Goal: Task Accomplishment & Management: Use online tool/utility

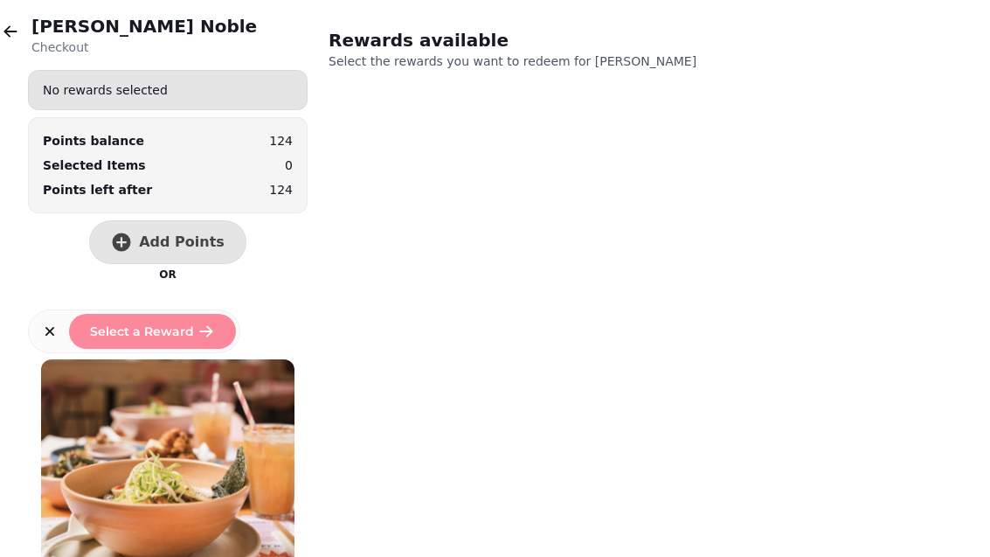
click at [14, 46] on button "button" at bounding box center [10, 31] width 35 height 35
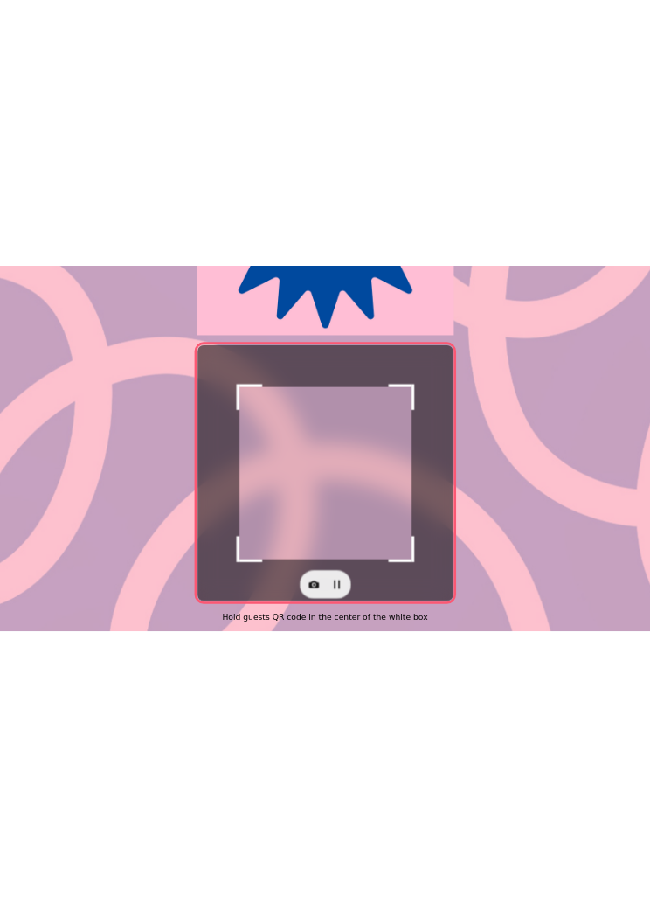
scroll to position [359, 0]
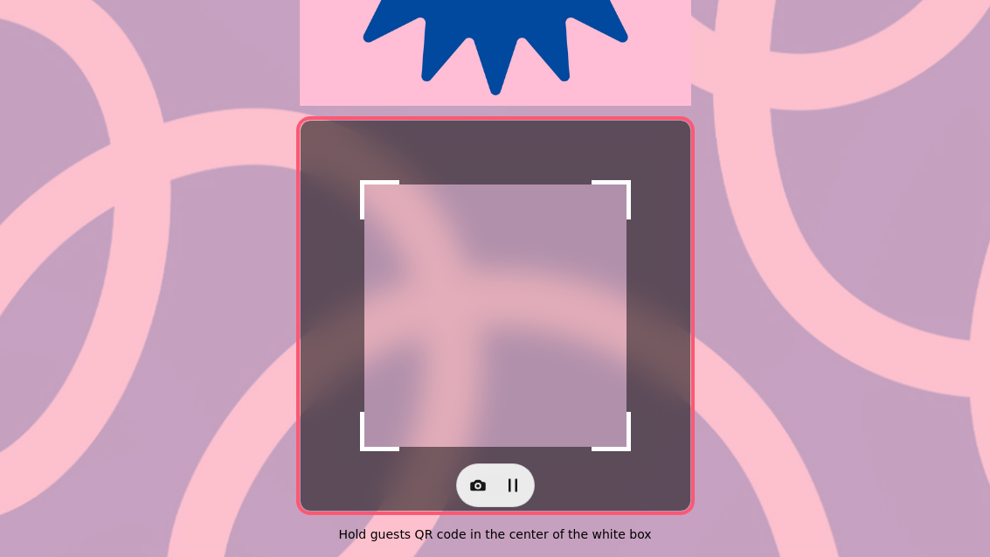
click at [473, 476] on icon "button" at bounding box center [477, 484] width 17 height 17
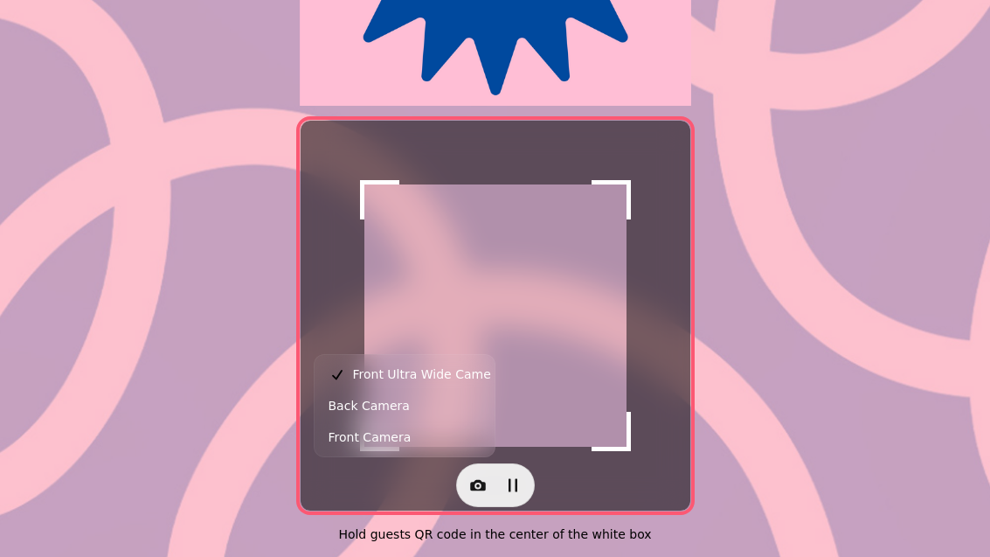
click at [419, 405] on button "Back Camera" at bounding box center [404, 405] width 173 height 31
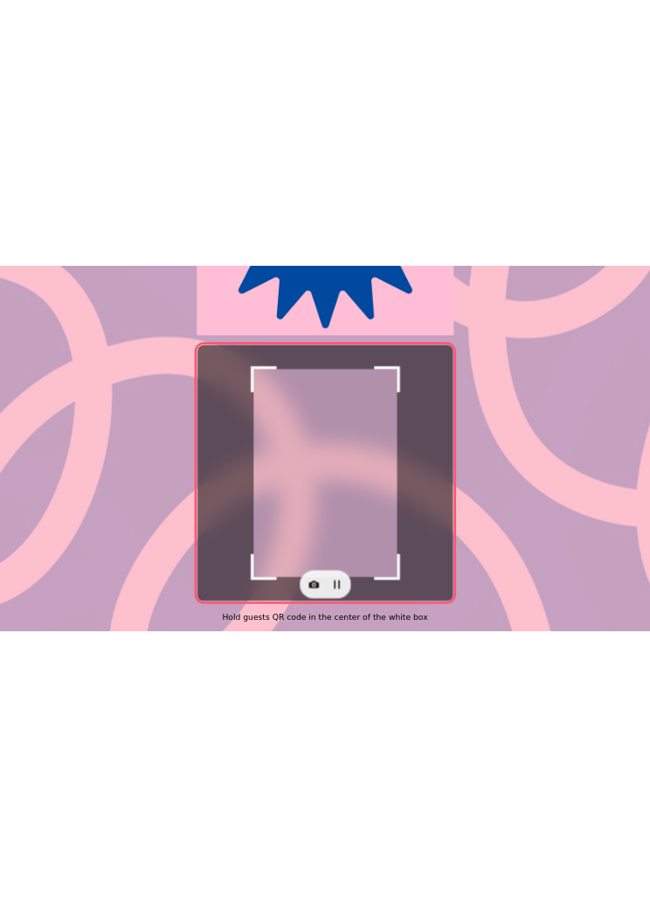
scroll to position [19, 0]
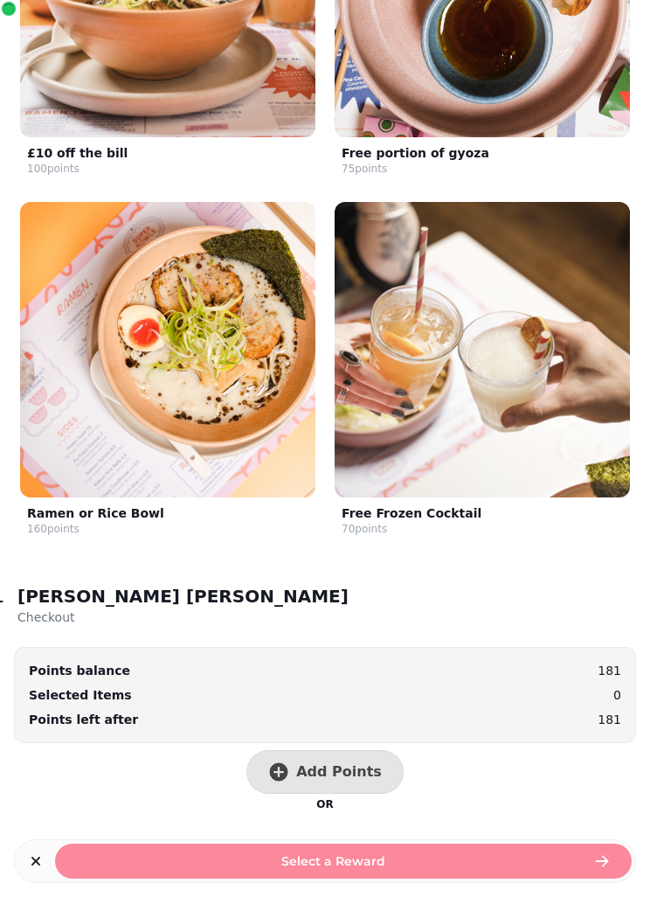
click at [372, 556] on span "Add Points" at bounding box center [339, 772] width 86 height 14
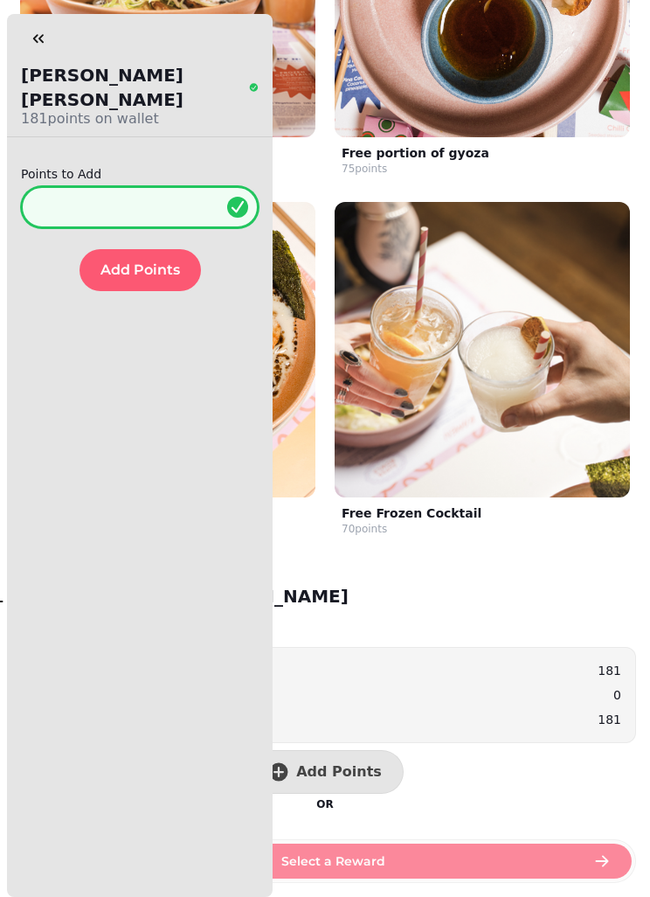
click at [132, 190] on input "*" at bounding box center [140, 207] width 238 height 42
type input "**"
click at [174, 249] on button "Add Points" at bounding box center [140, 270] width 121 height 42
